Goal: Transaction & Acquisition: Purchase product/service

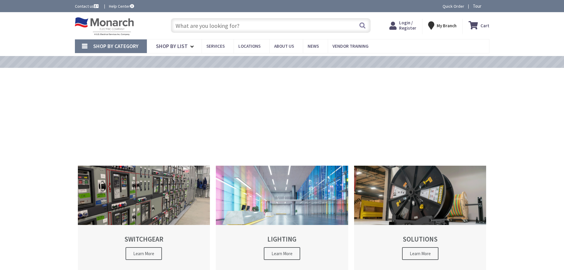
drag, startPoint x: 233, startPoint y: 36, endPoint x: 228, endPoint y: 33, distance: 5.2
click at [230, 34] on div "Toggle Nav Search Cart My Cart Close" at bounding box center [283, 26] width 424 height 20
drag, startPoint x: 227, startPoint y: 33, endPoint x: 225, endPoint y: 29, distance: 4.2
click at [227, 33] on input "text" at bounding box center [271, 25] width 200 height 15
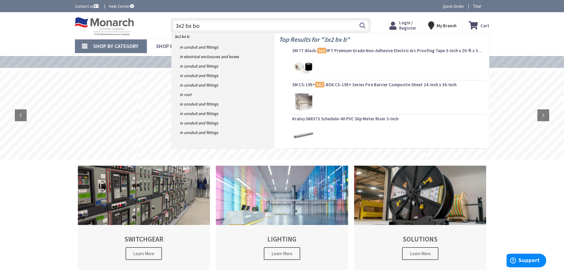
type input "3x2 bx box"
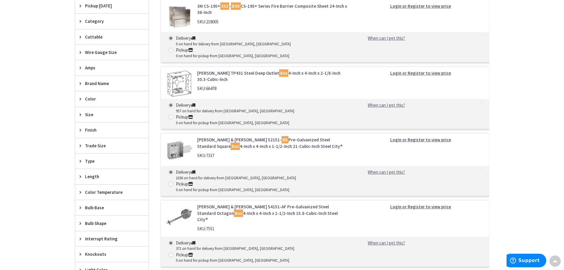
scroll to position [267, 0]
